Goal: Task Accomplishment & Management: Complete application form

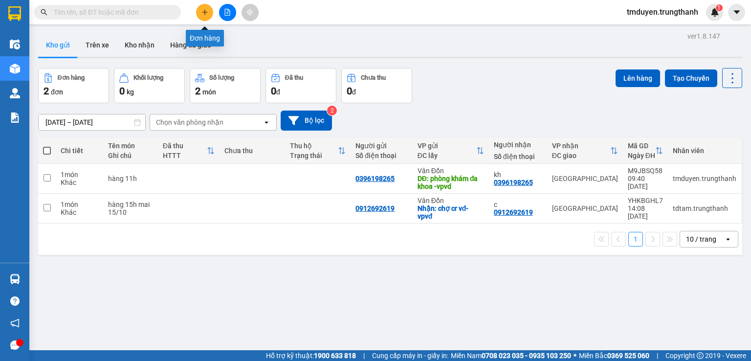
click at [205, 8] on button at bounding box center [204, 12] width 17 height 17
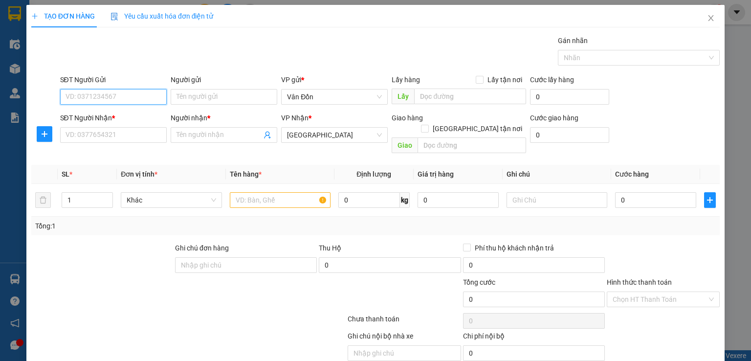
click at [115, 100] on input "SĐT Người Gửi" at bounding box center [113, 97] width 107 height 16
paste input "0974621666"
type input "0974621666"
click at [106, 135] on input "SĐT Người Nhận *" at bounding box center [113, 135] width 107 height 16
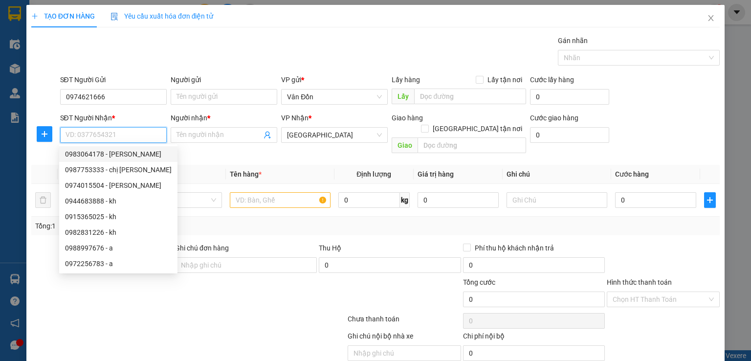
paste input "0974621666"
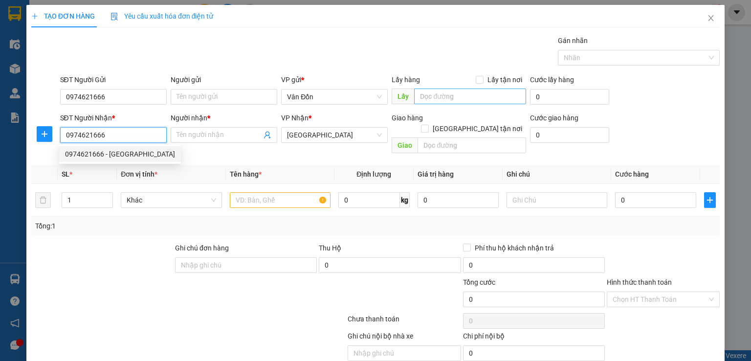
type input "0974621666"
click at [431, 96] on input "text" at bounding box center [470, 97] width 112 height 16
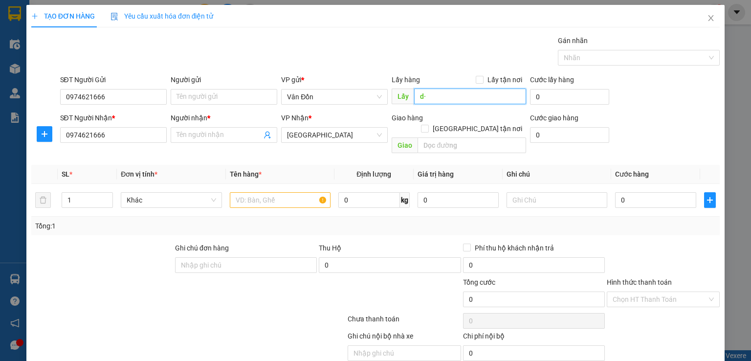
type input "d"
type input "đèn xanh đèn đỏ tô hiệu cp"
click at [193, 135] on input "Người nhận *" at bounding box center [219, 135] width 85 height 11
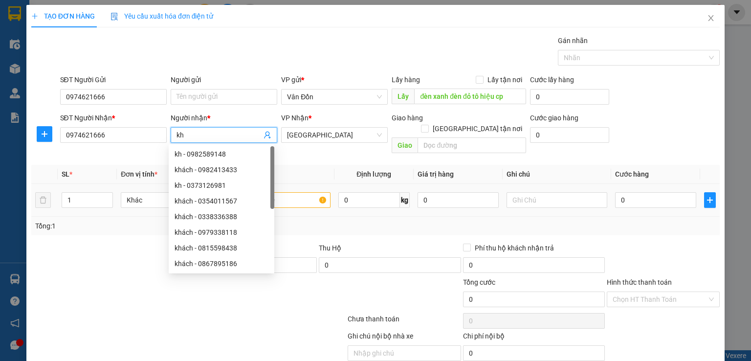
type input "kh"
click at [286, 192] on input "text" at bounding box center [280, 200] width 101 height 16
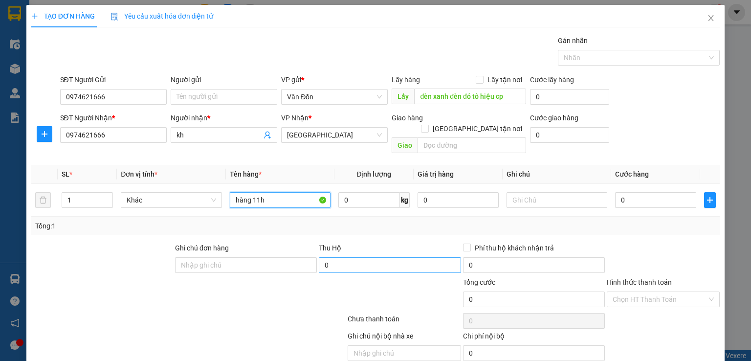
scroll to position [30, 0]
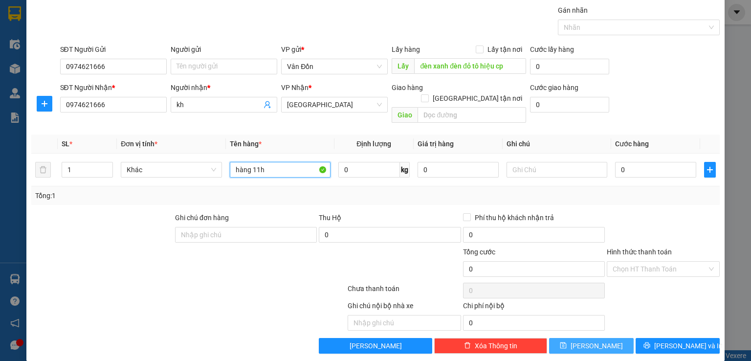
type input "hàng 11h"
click at [562, 338] on button "[PERSON_NAME]" at bounding box center [591, 346] width 85 height 16
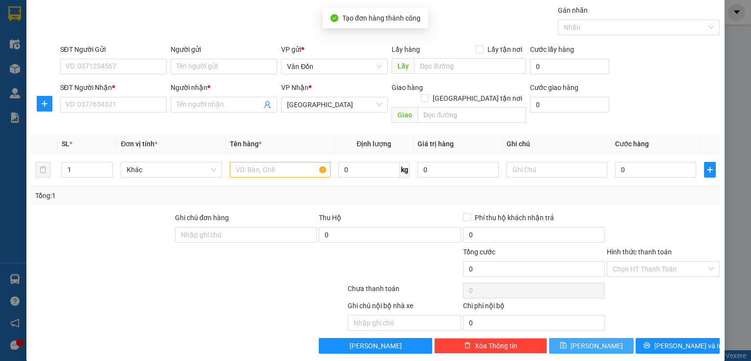
scroll to position [0, 0]
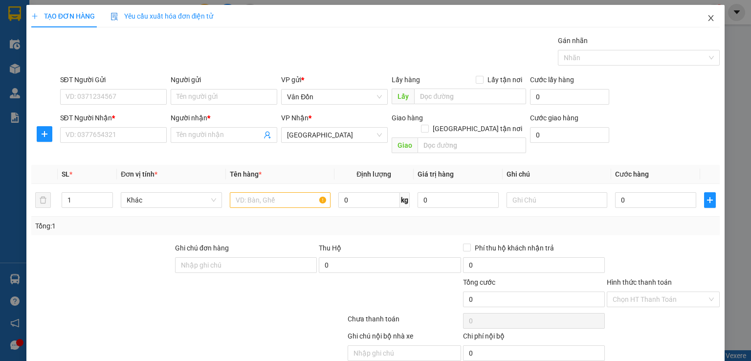
click at [709, 18] on icon "close" at bounding box center [711, 18] width 5 height 6
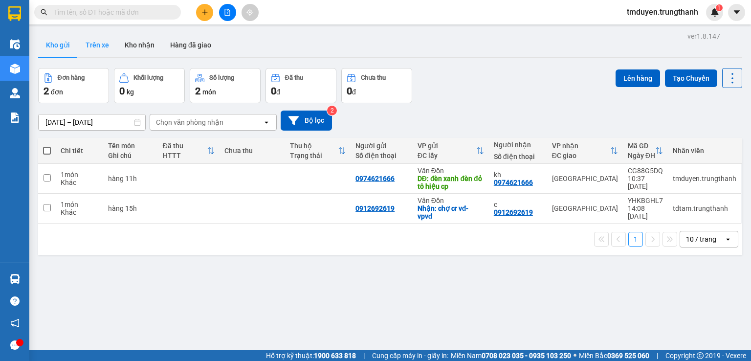
click at [96, 48] on button "Trên xe" at bounding box center [97, 44] width 39 height 23
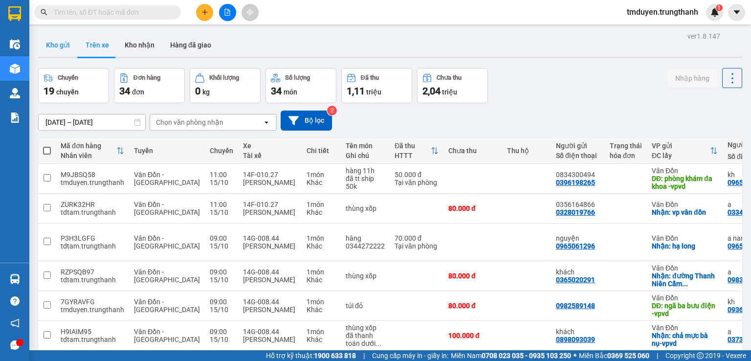
click at [63, 47] on button "Kho gửi" at bounding box center [58, 44] width 40 height 23
